Goal: Information Seeking & Learning: Learn about a topic

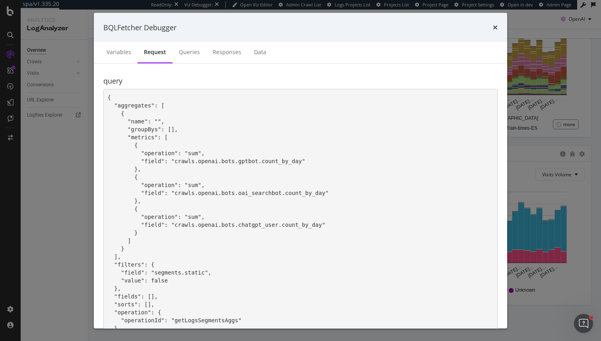
click at [48, 217] on div "BQLFetcher Debugger Variables Request Queries Responses Data query { "aggregate…" at bounding box center [300, 170] width 601 height 341
click at [63, 202] on div "BQLFetcher Debugger Variables Request Queries Responses Data query { "aggregate…" at bounding box center [300, 170] width 601 height 341
click at [496, 26] on icon "times" at bounding box center [495, 27] width 5 height 6
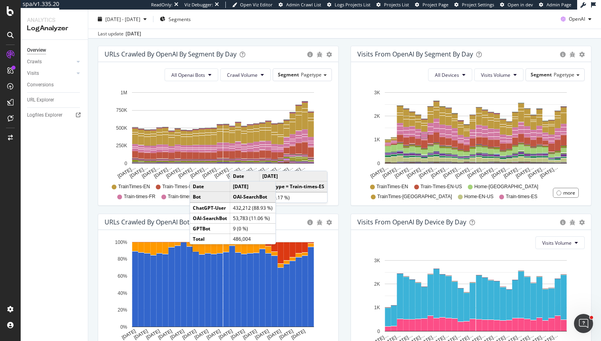
scroll to position [259, 0]
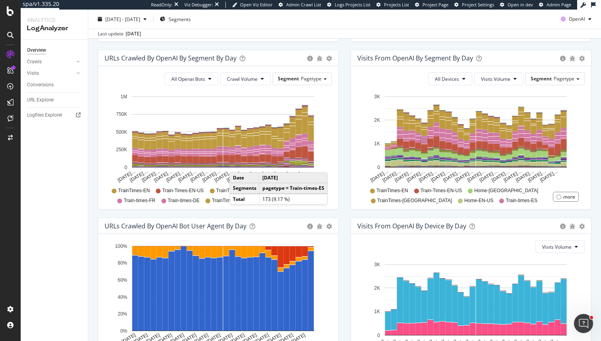
click at [321, 214] on div "URLs Crawled by OpenAI By Segment By Day Timeline (by Value) Table All Openai B…" at bounding box center [218, 134] width 253 height 168
click at [303, 84] on link "Table" at bounding box center [302, 91] width 70 height 16
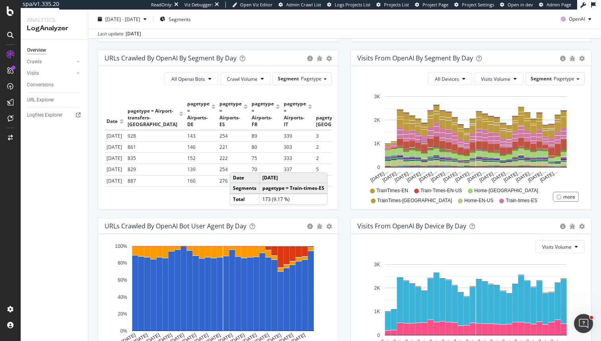
click at [314, 91] on th "pagetype = Airports-[GEOGRAPHIC_DATA]" at bounding box center [344, 110] width 60 height 39
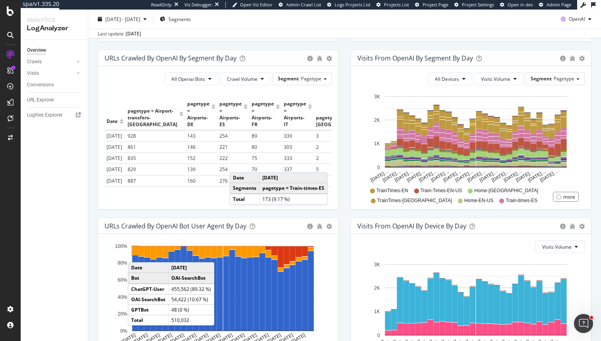
click at [32, 181] on div "Overview Crawls Daily Distribution Segments Distribution HTTP Codes Resources V…" at bounding box center [54, 190] width 67 height 301
